Goal: Use online tool/utility: Utilize a website feature to perform a specific function

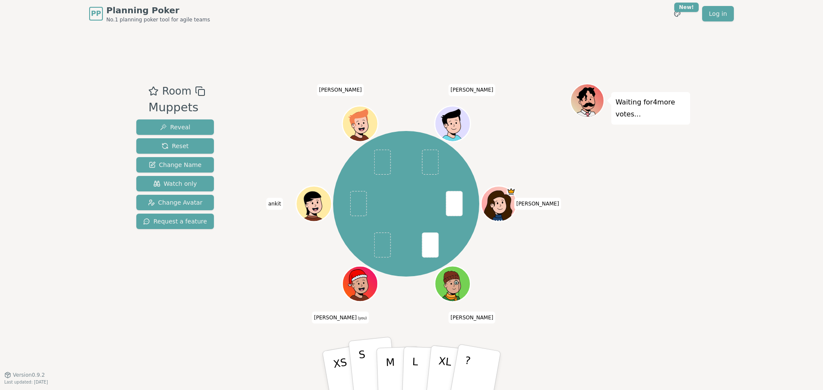
click at [372, 363] on button "S" at bounding box center [372, 371] width 49 height 69
click at [383, 251] on span at bounding box center [382, 245] width 17 height 25
click at [171, 133] on button "Reveal" at bounding box center [175, 127] width 78 height 15
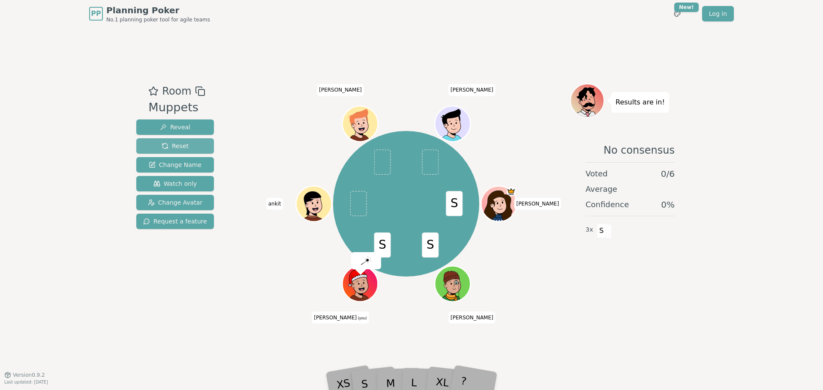
click at [178, 147] on span "Reset" at bounding box center [175, 146] width 27 height 9
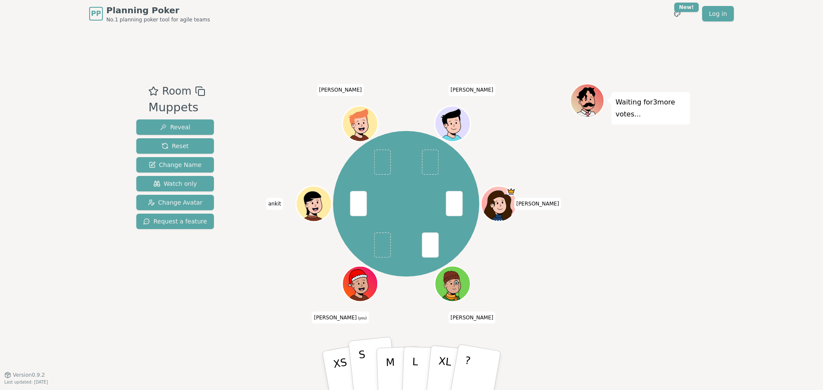
click at [364, 361] on p "S" at bounding box center [363, 372] width 11 height 47
click at [387, 374] on p "M" at bounding box center [390, 371] width 10 height 47
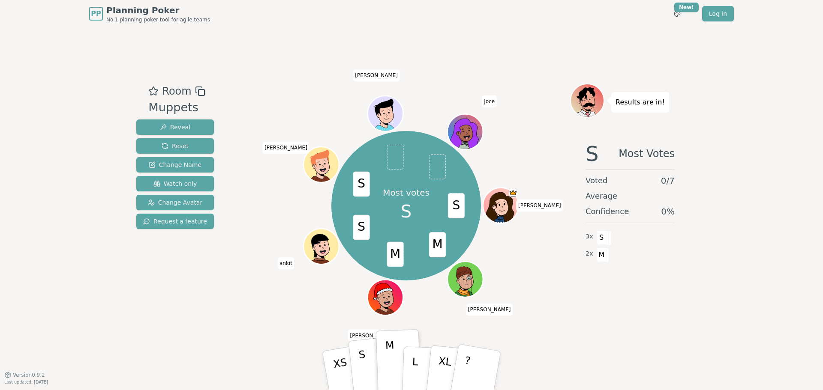
drag, startPoint x: 373, startPoint y: 370, endPoint x: 369, endPoint y: 366, distance: 6.1
click at [373, 369] on button "S" at bounding box center [372, 371] width 49 height 69
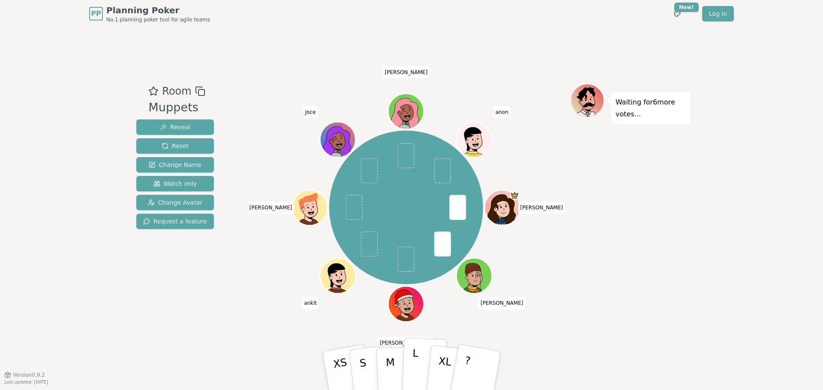
click at [414, 364] on p "L" at bounding box center [414, 371] width 7 height 46
click at [390, 370] on p "M" at bounding box center [390, 371] width 10 height 47
click at [414, 370] on p "L" at bounding box center [414, 371] width 7 height 46
click at [397, 376] on button "M" at bounding box center [398, 371] width 45 height 66
click at [386, 370] on p "M" at bounding box center [390, 371] width 10 height 47
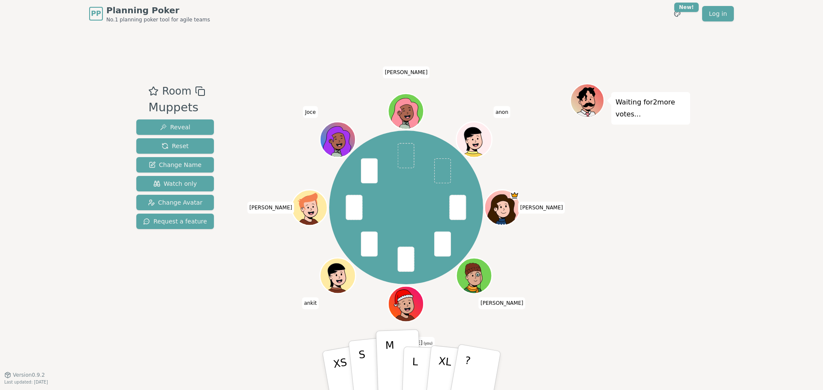
click at [367, 363] on button "S" at bounding box center [372, 371] width 49 height 69
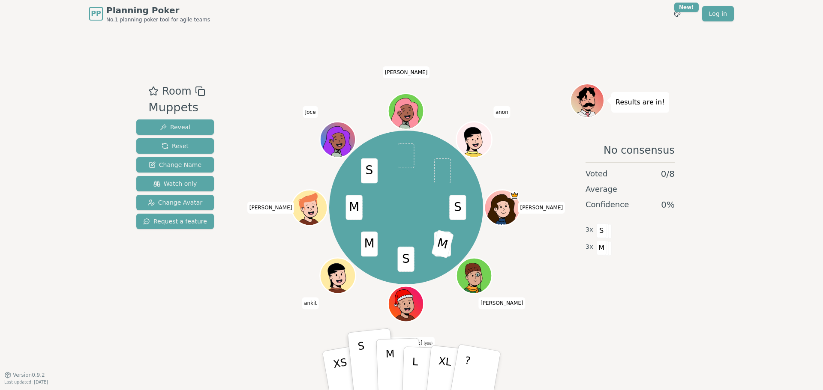
click at [390, 360] on p "M" at bounding box center [390, 371] width 10 height 47
